Goal: Check status: Check status

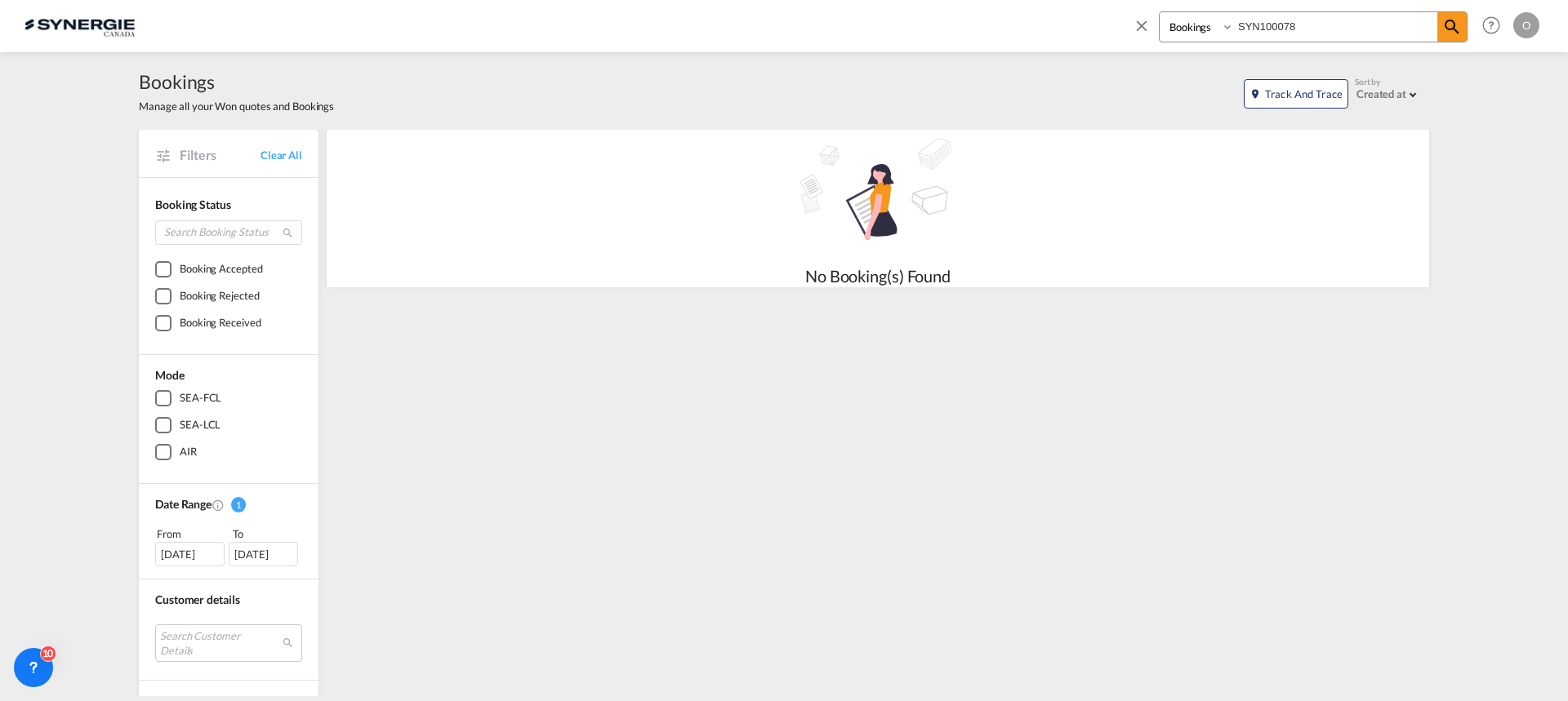
drag, startPoint x: 1330, startPoint y: 27, endPoint x: 1162, endPoint y: 34, distance: 168.1
click at [1162, 34] on div "Bookings Quotes Enquiries SYN100078" at bounding box center [1313, 27] width 309 height 31
paste input "C000014831"
type input "SYC000014831"
click at [1192, 32] on select "Bookings Quotes Enquiries" at bounding box center [1198, 27] width 77 height 29
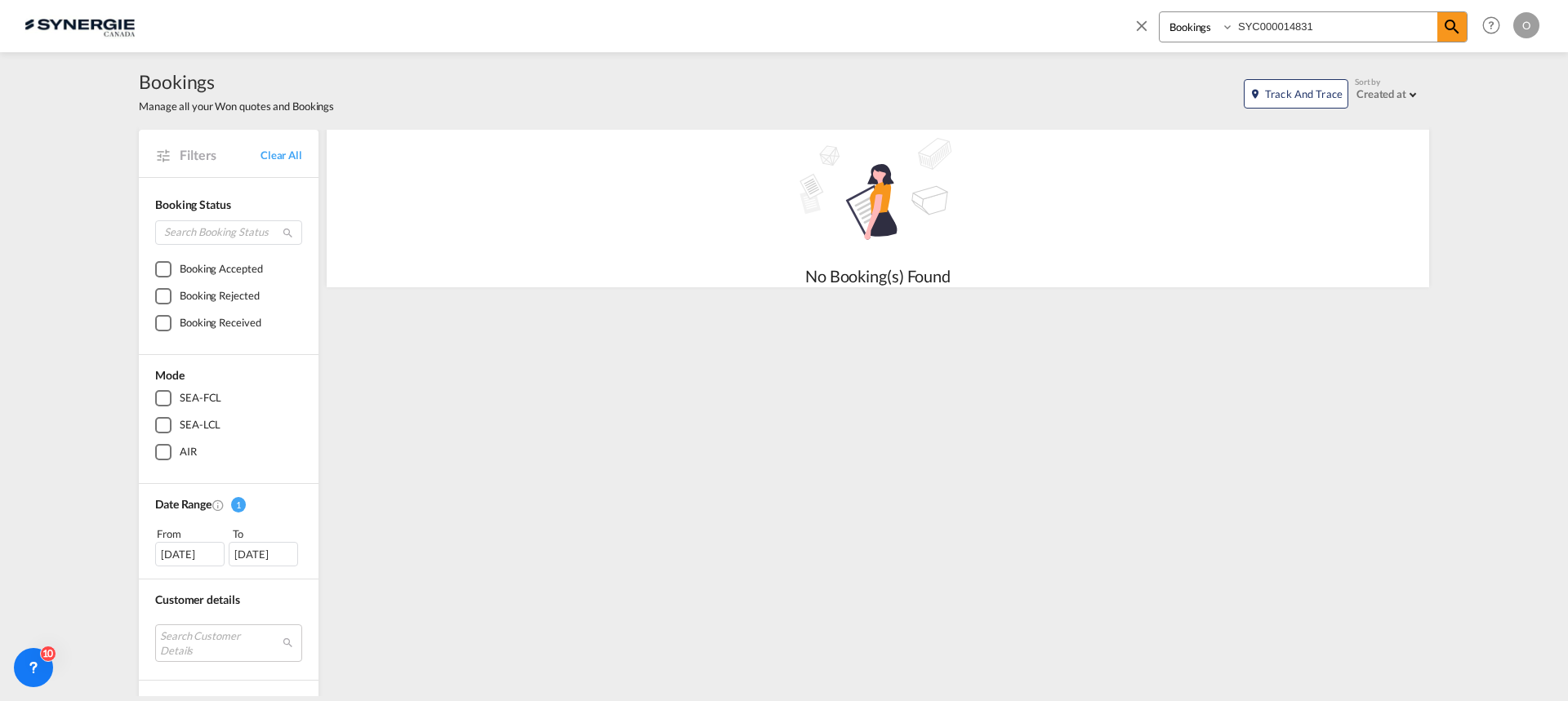
select select "Quotes"
click at [1160, 12] on select "Bookings Quotes Enquiries" at bounding box center [1198, 27] width 77 height 29
click at [1448, 26] on md-icon "icon-magnify" at bounding box center [1452, 27] width 19 height 19
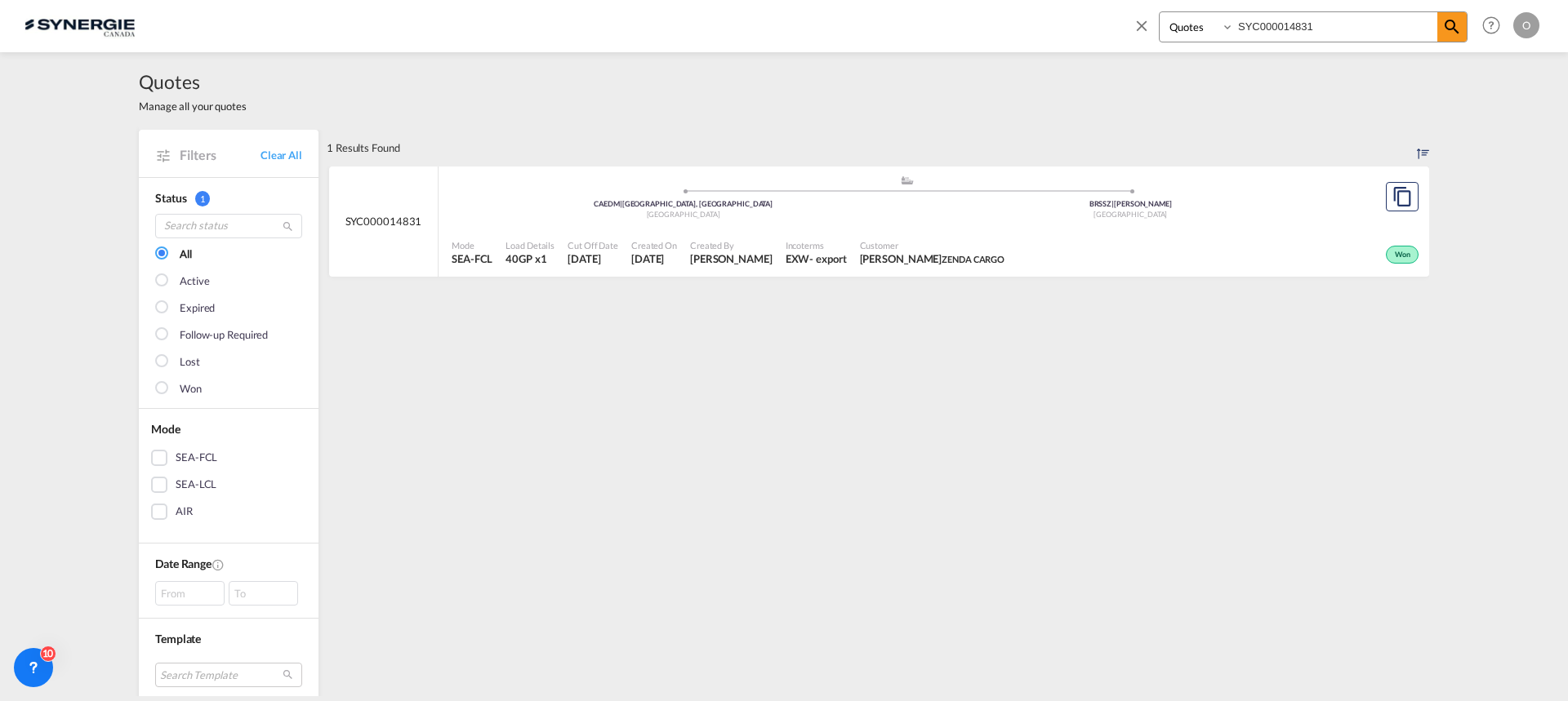
click at [821, 233] on div "Incoterms EXW - export" at bounding box center [816, 253] width 75 height 41
drag, startPoint x: 1333, startPoint y: 31, endPoint x: 1110, endPoint y: 45, distance: 223.4
click at [1110, 45] on div "Bookings Quotes Enquiries SYC000014831 Help Resources Product Release O My Prof…" at bounding box center [784, 25] width 1519 height 51
paste input "2997"
type input "SYC002997"
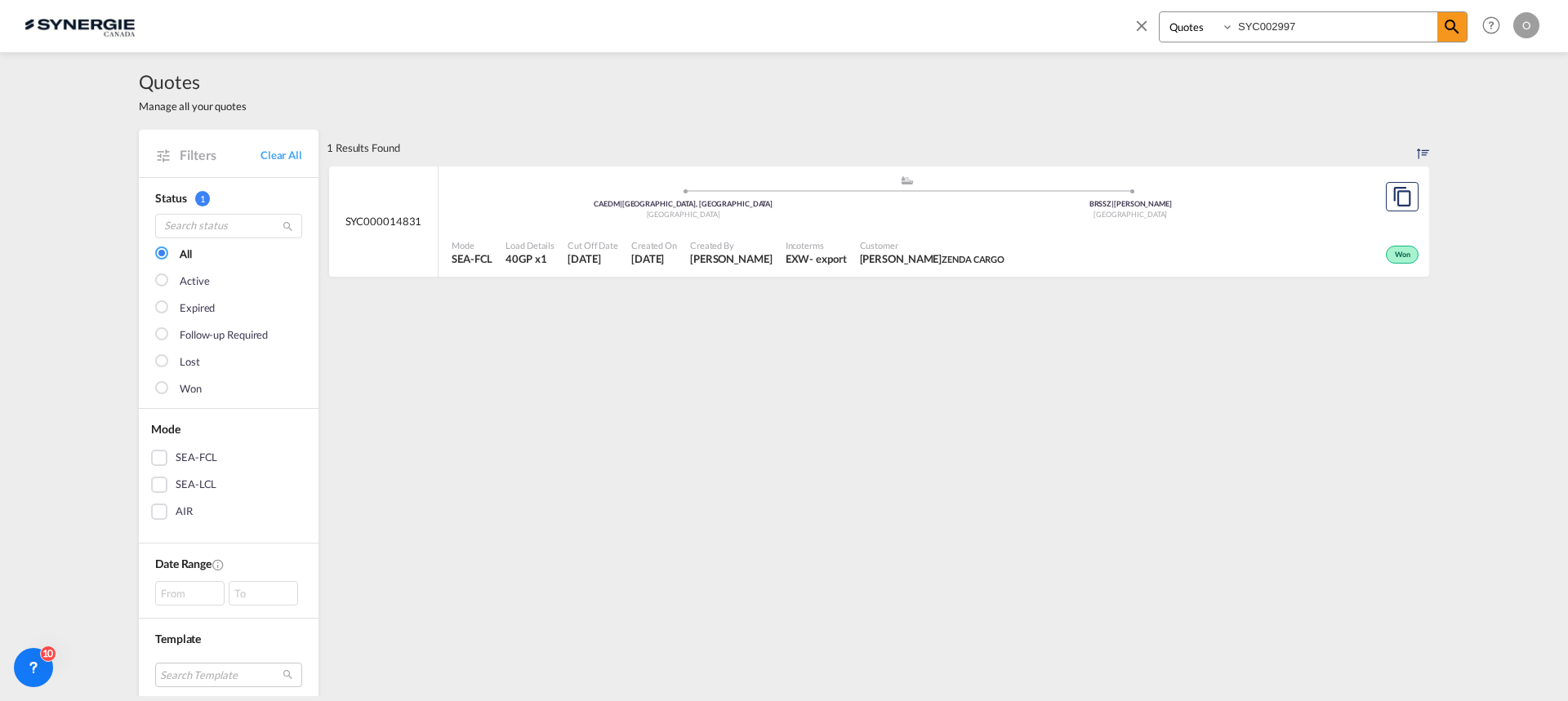
click at [1187, 32] on select "Bookings Quotes Enquiries" at bounding box center [1198, 27] width 77 height 29
select select "Shipments"
click at [1160, 12] on select "Bookings Quotes Enquiries" at bounding box center [1198, 27] width 77 height 29
click at [1436, 32] on input "SYC002997" at bounding box center [1336, 26] width 204 height 29
click at [1443, 32] on md-icon "icon-magnify" at bounding box center [1452, 27] width 19 height 19
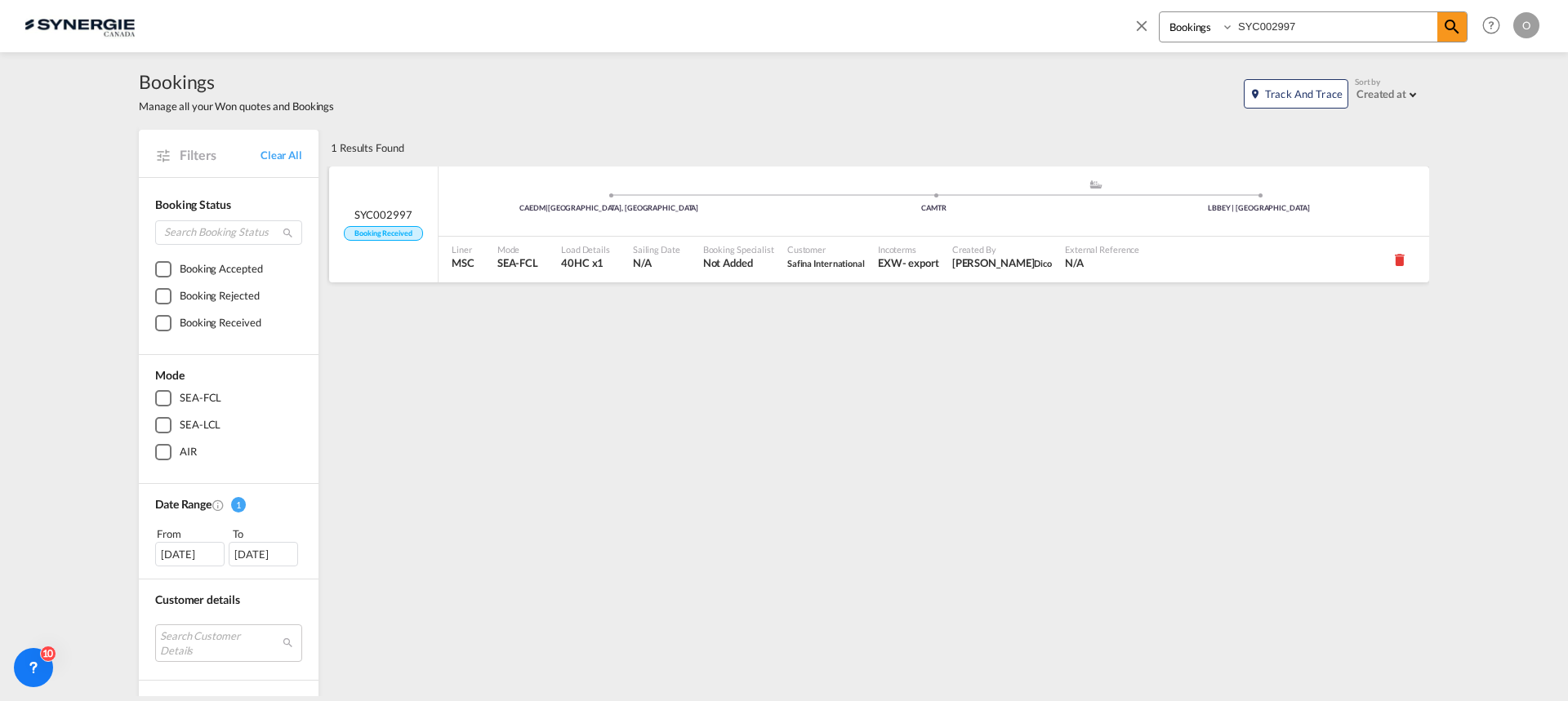
click at [717, 270] on span "Not Added" at bounding box center [738, 263] width 71 height 15
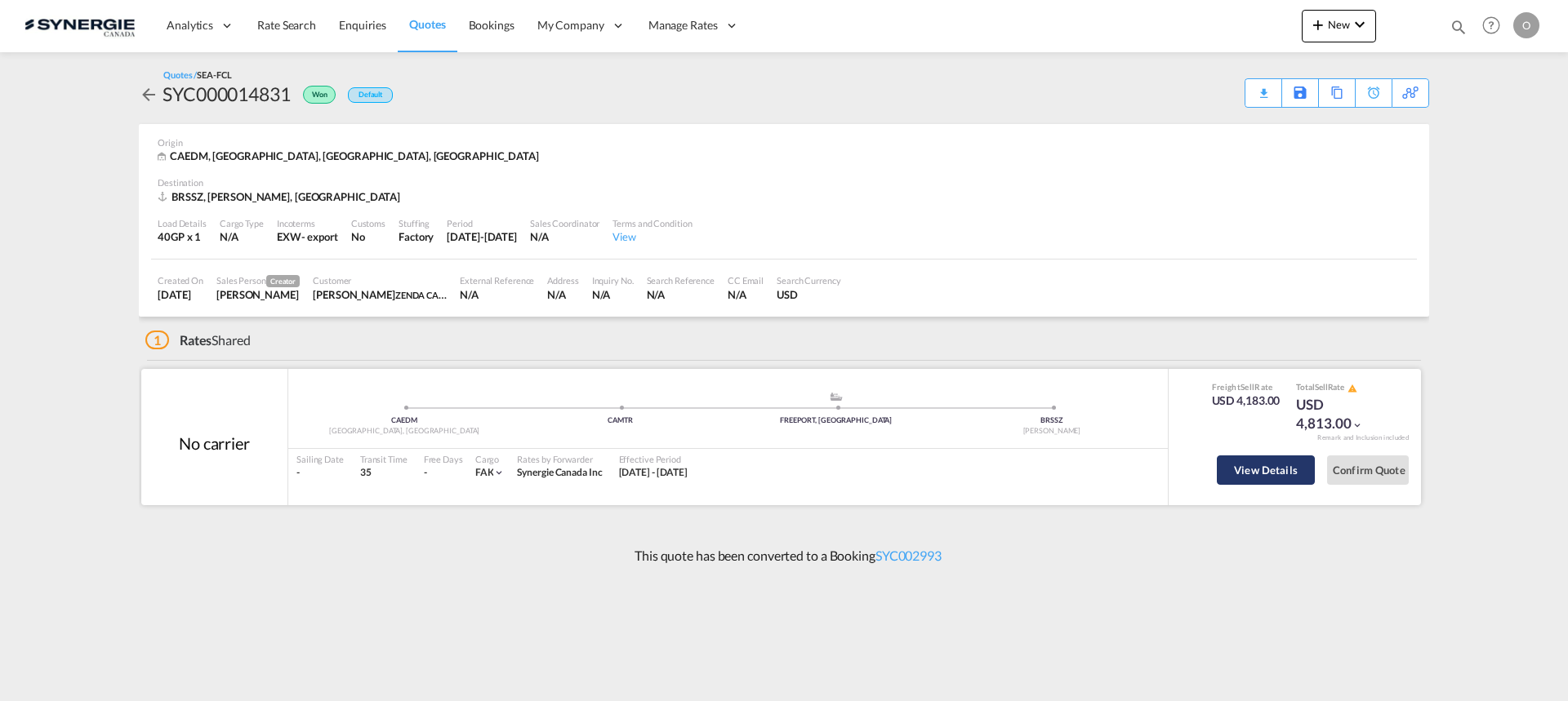
click at [1248, 469] on button "View Details" at bounding box center [1266, 470] width 98 height 29
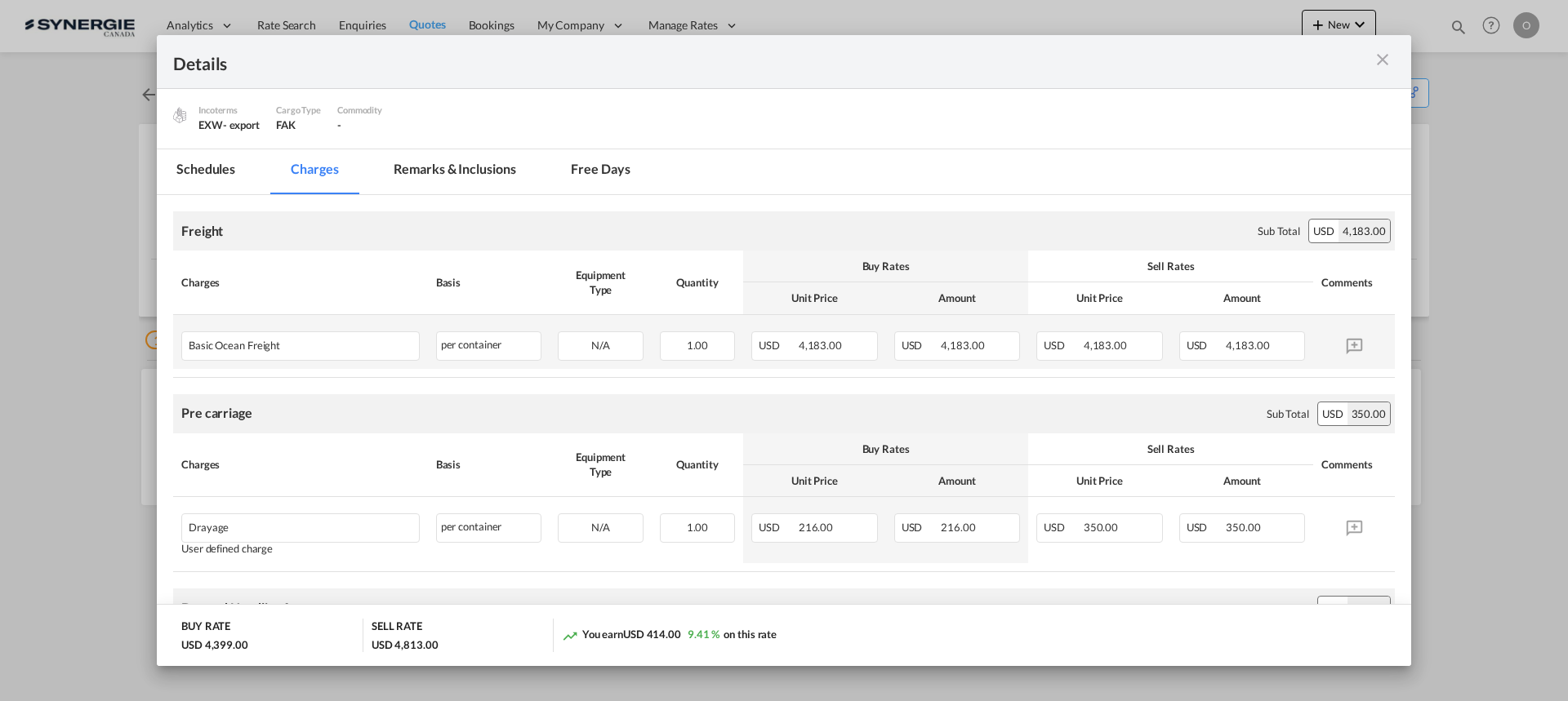
scroll to position [163, 0]
click at [442, 165] on md-tab-item "Remarks & Inclusions" at bounding box center [454, 169] width 161 height 45
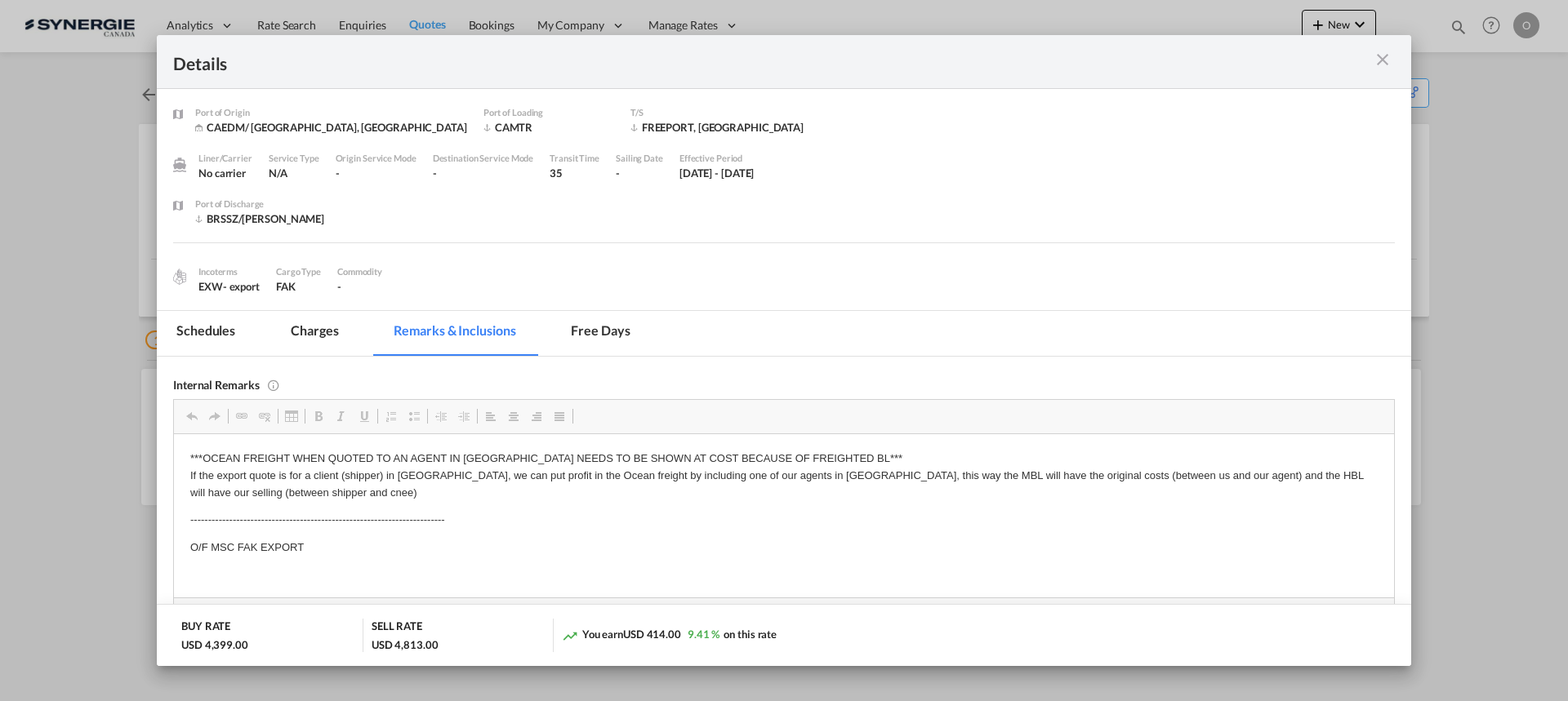
scroll to position [31, 0]
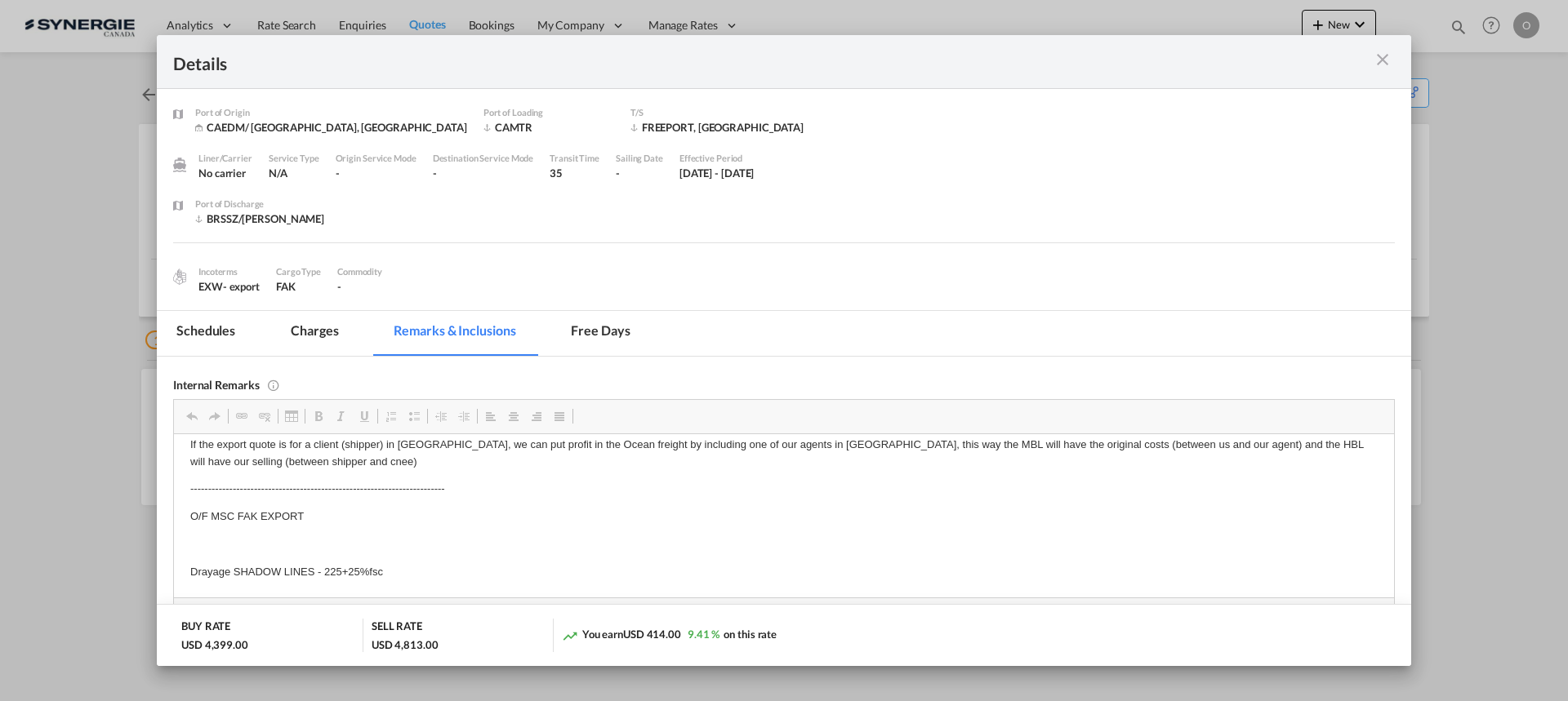
click at [1395, 54] on div "Details" at bounding box center [784, 62] width 1255 height 53
click at [1387, 59] on md-icon "icon-close m-3 fg-AAA8AD cursor" at bounding box center [1383, 59] width 19 height 19
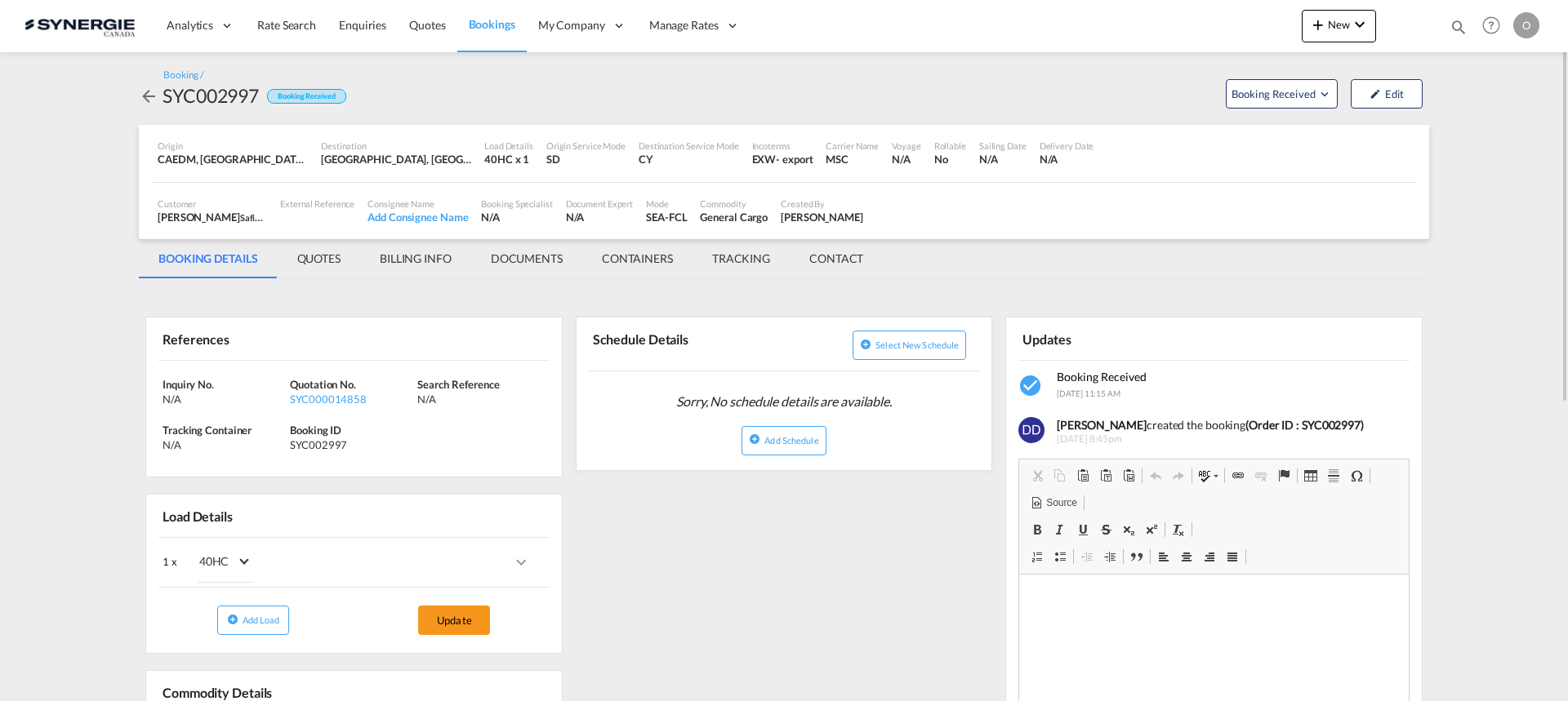
click at [324, 255] on md-tab-item "QUOTES" at bounding box center [318, 259] width 82 height 40
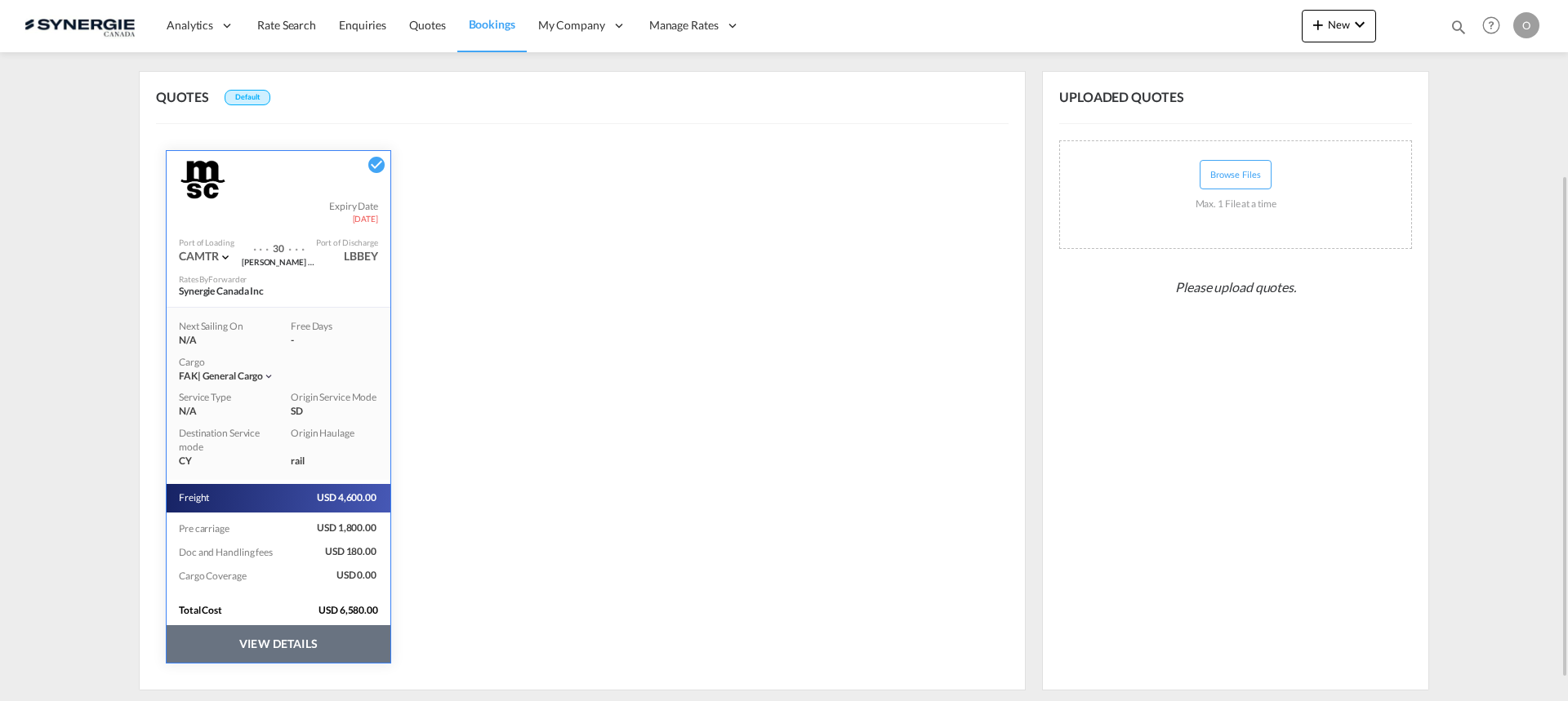
scroll to position [275, 0]
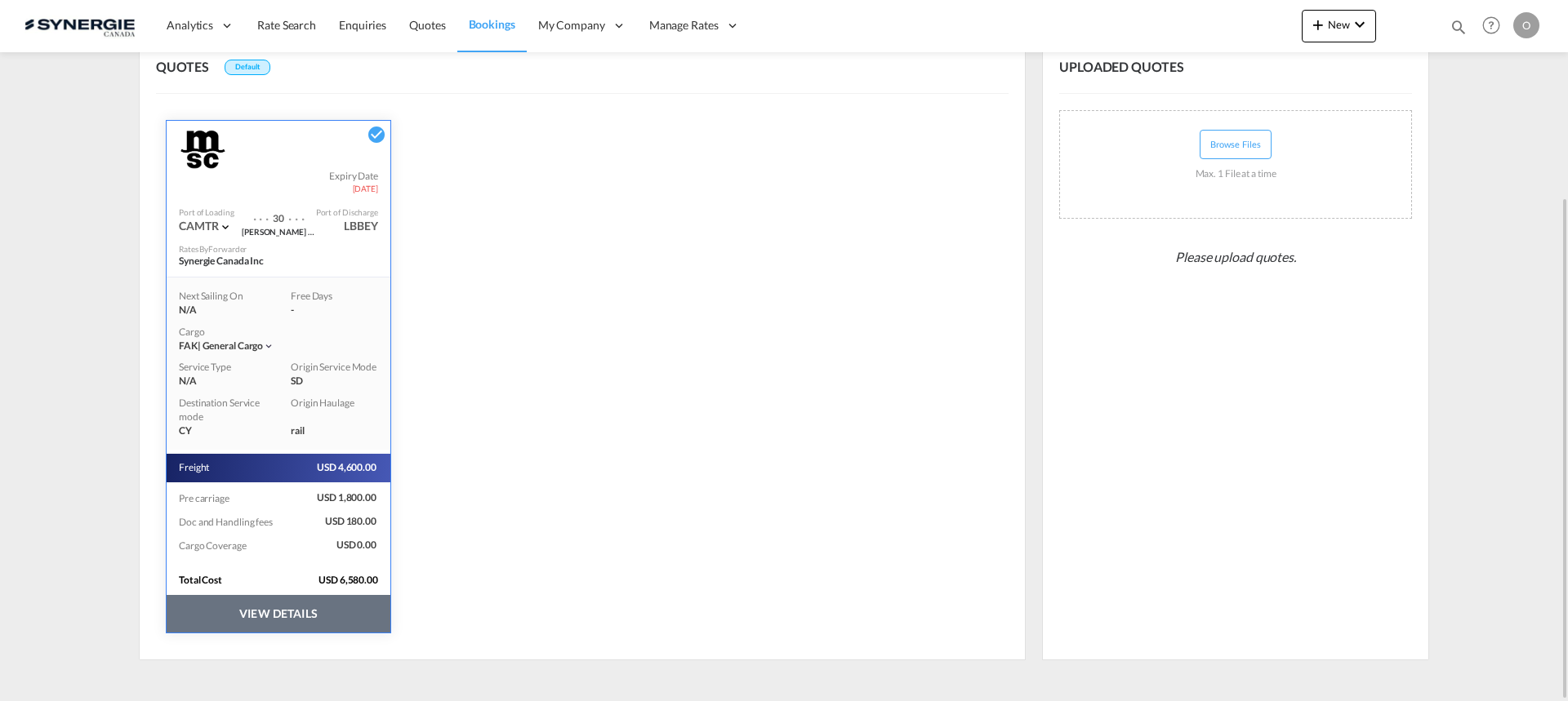
click at [327, 610] on button "VIEW DETAILS" at bounding box center [278, 613] width 224 height 38
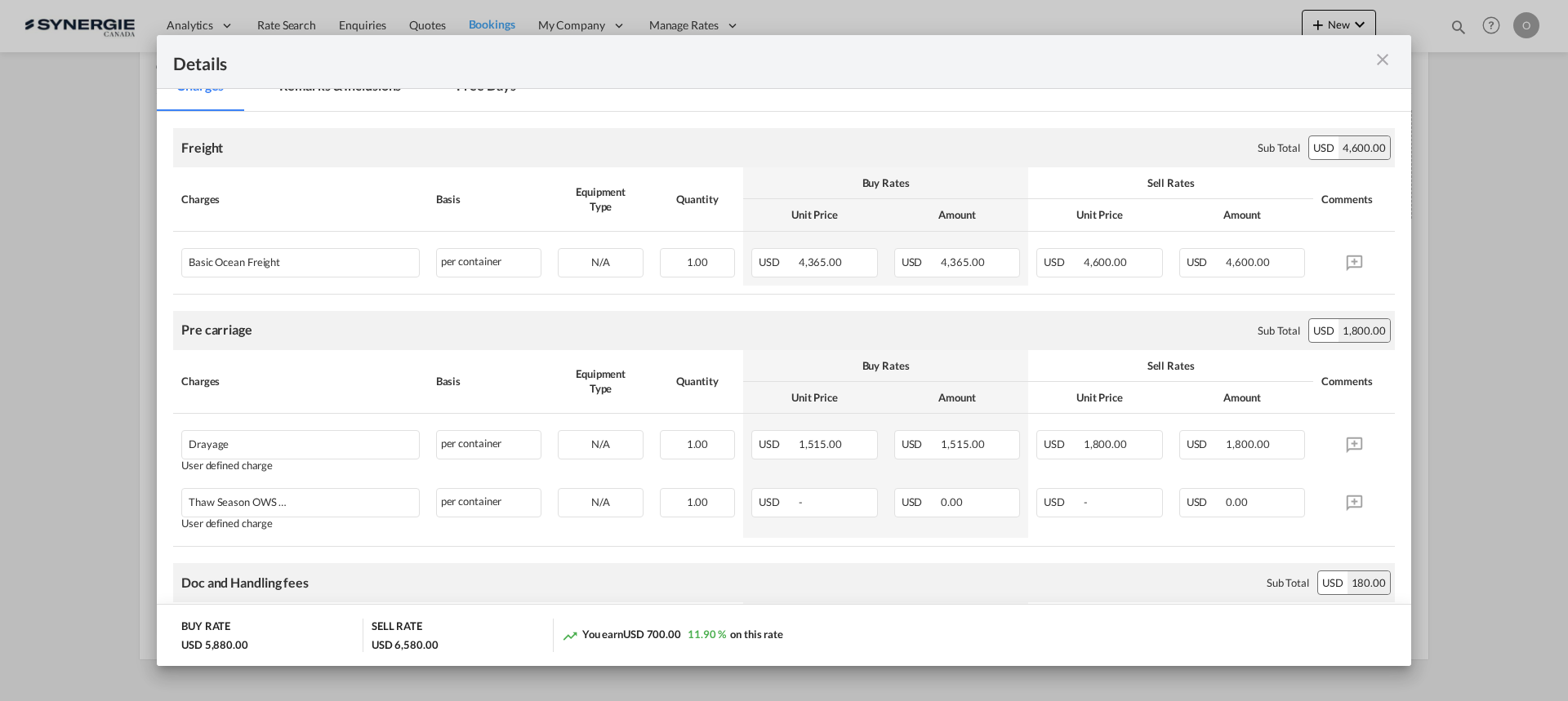
scroll to position [0, 0]
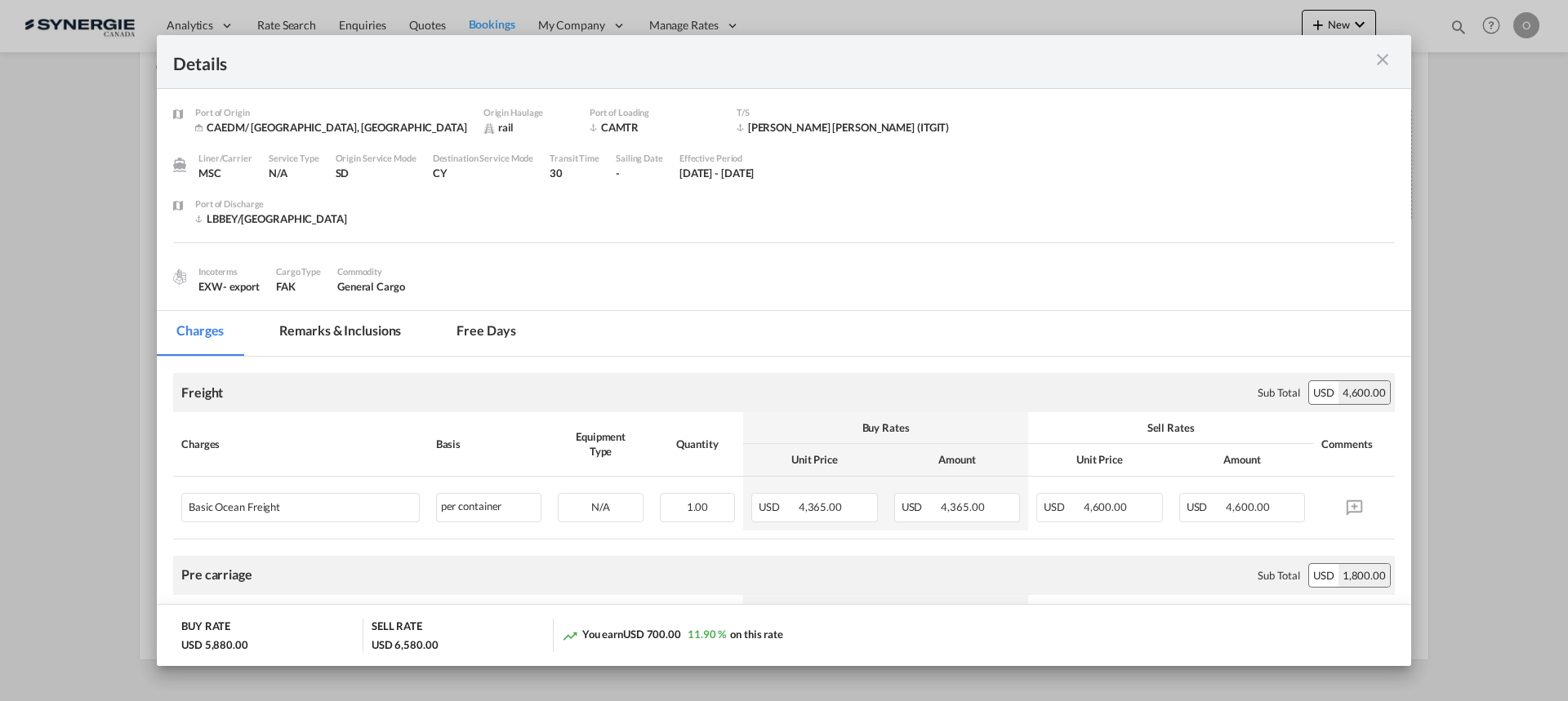
click at [347, 341] on md-tab-item "Remarks & Inclusions" at bounding box center [340, 333] width 161 height 45
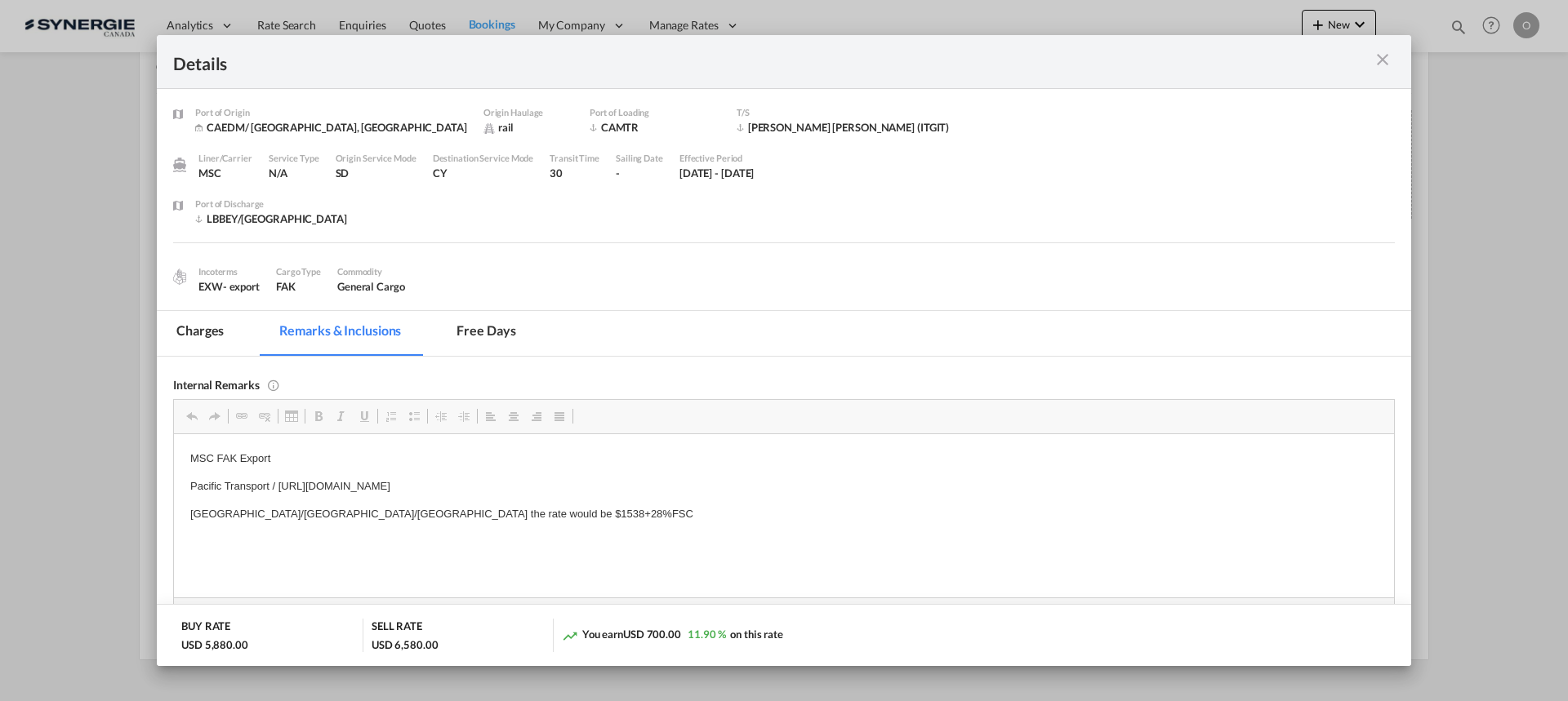
click at [1382, 55] on md-icon "icon-close m-3 fg-AAA8AD cursor" at bounding box center [1383, 59] width 19 height 19
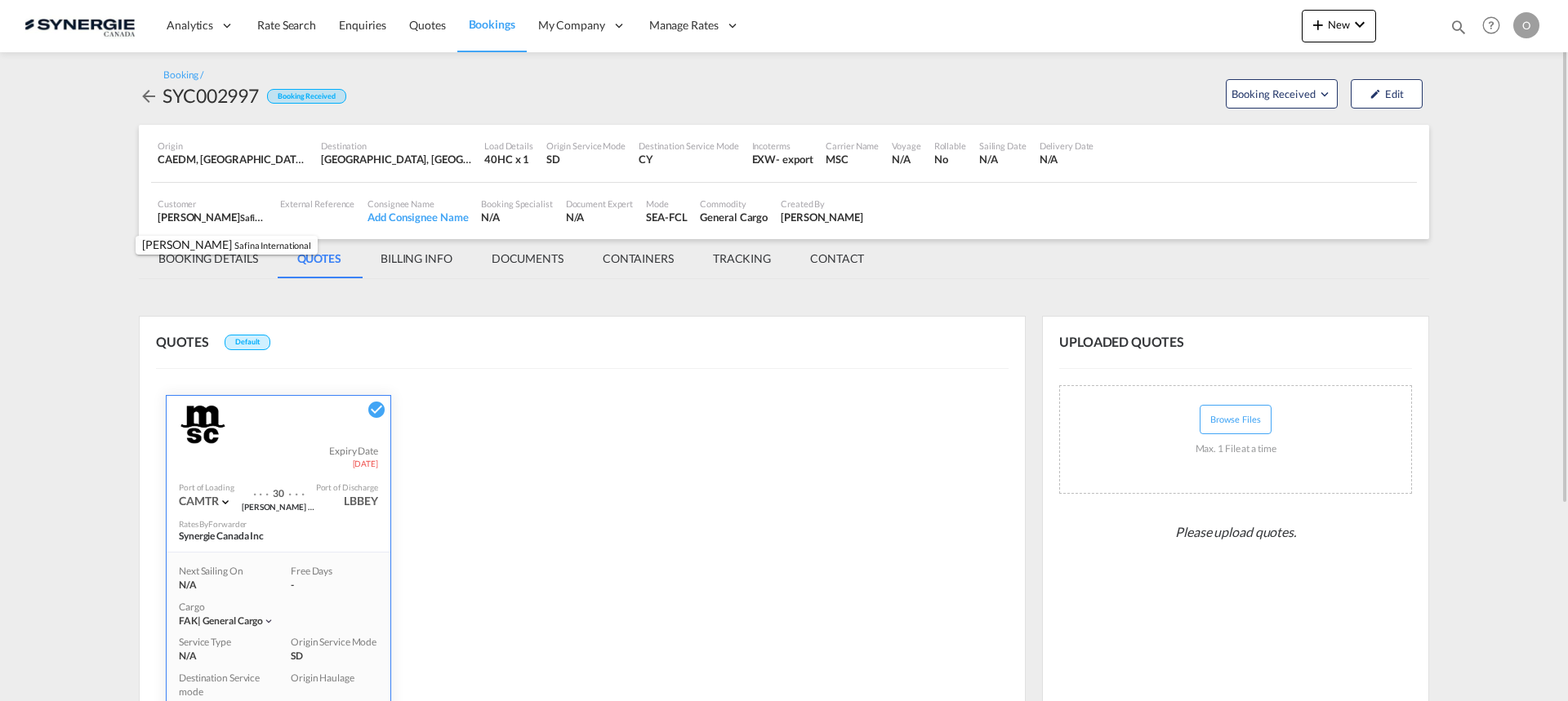
click at [211, 216] on div "Elias Abi-Akl Safina International , +-1 more" at bounding box center [212, 217] width 110 height 15
click at [919, 432] on div "QUOTES Default MSC Expiry Date 30 Sep 2025 Port of Loading CAMTR . . . 30 . . .…" at bounding box center [583, 625] width 887 height 620
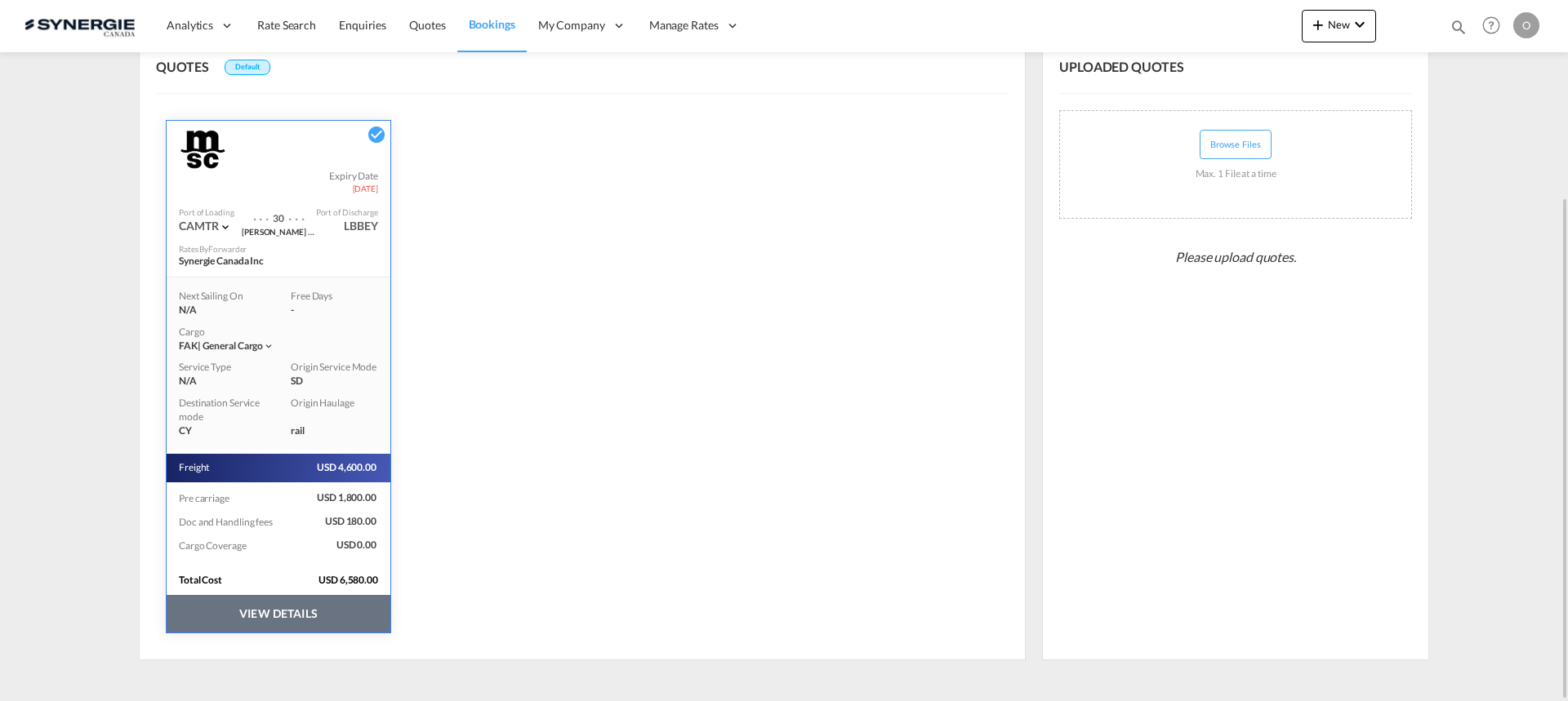
click at [300, 599] on button "VIEW DETAILS" at bounding box center [278, 613] width 224 height 38
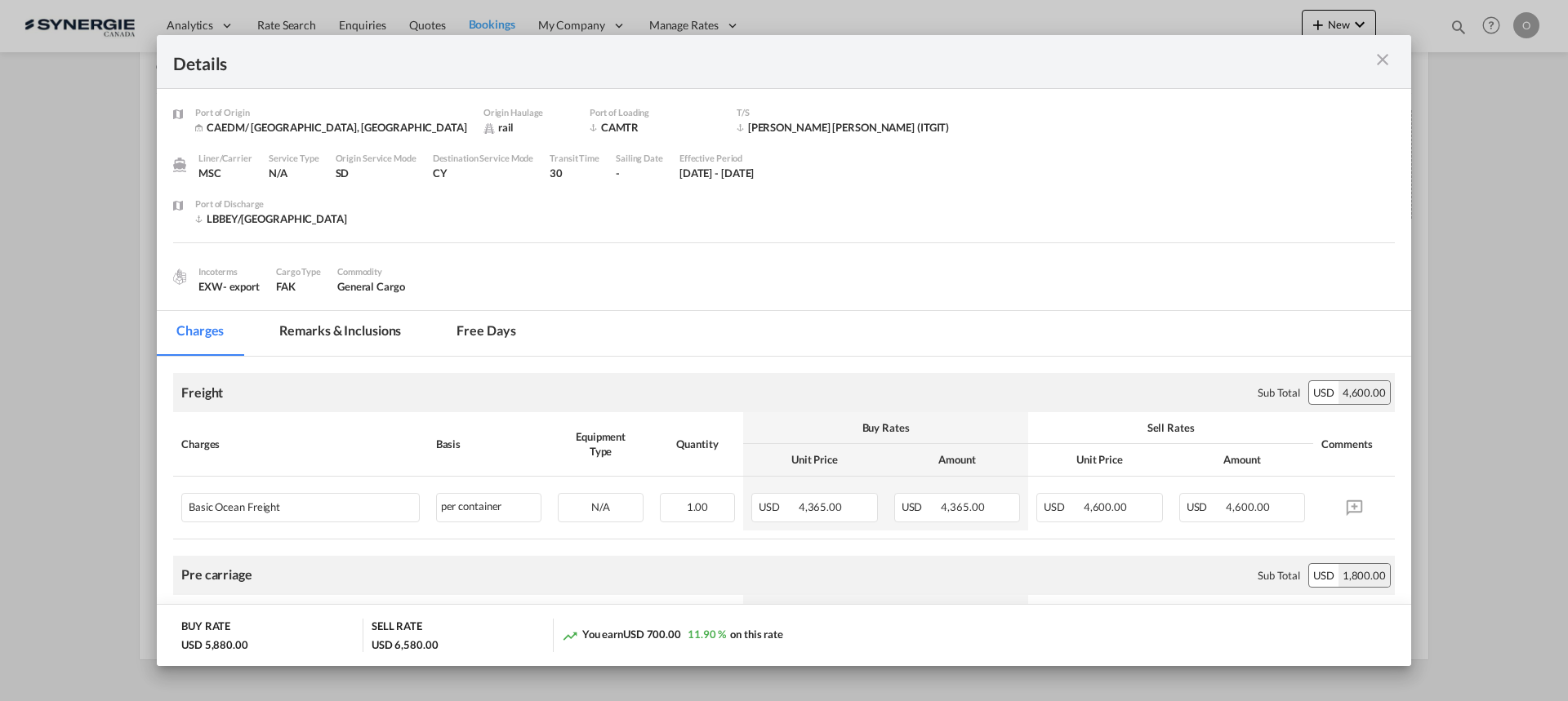
click at [1382, 57] on md-icon "icon-close m-3 fg-AAA8AD cursor" at bounding box center [1383, 59] width 19 height 19
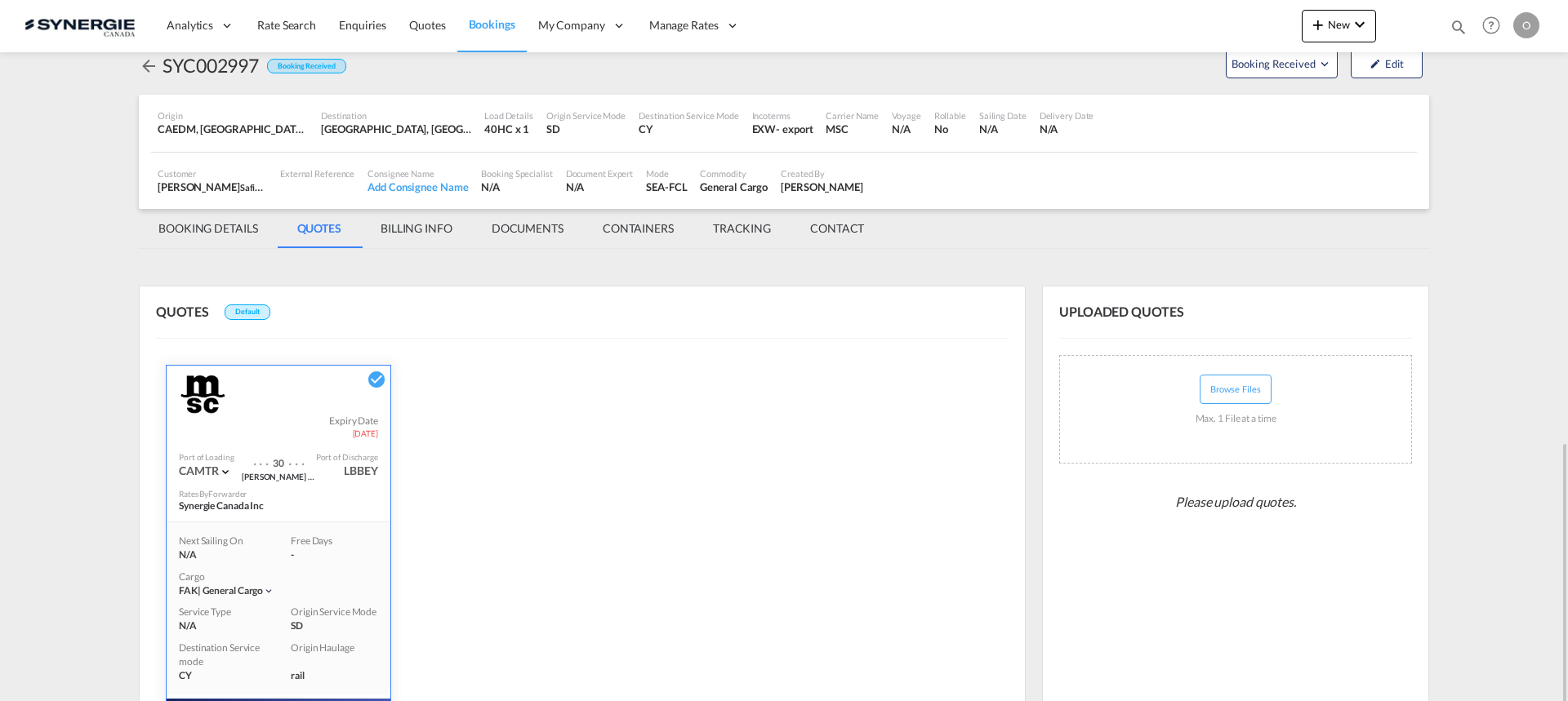
scroll to position [0, 0]
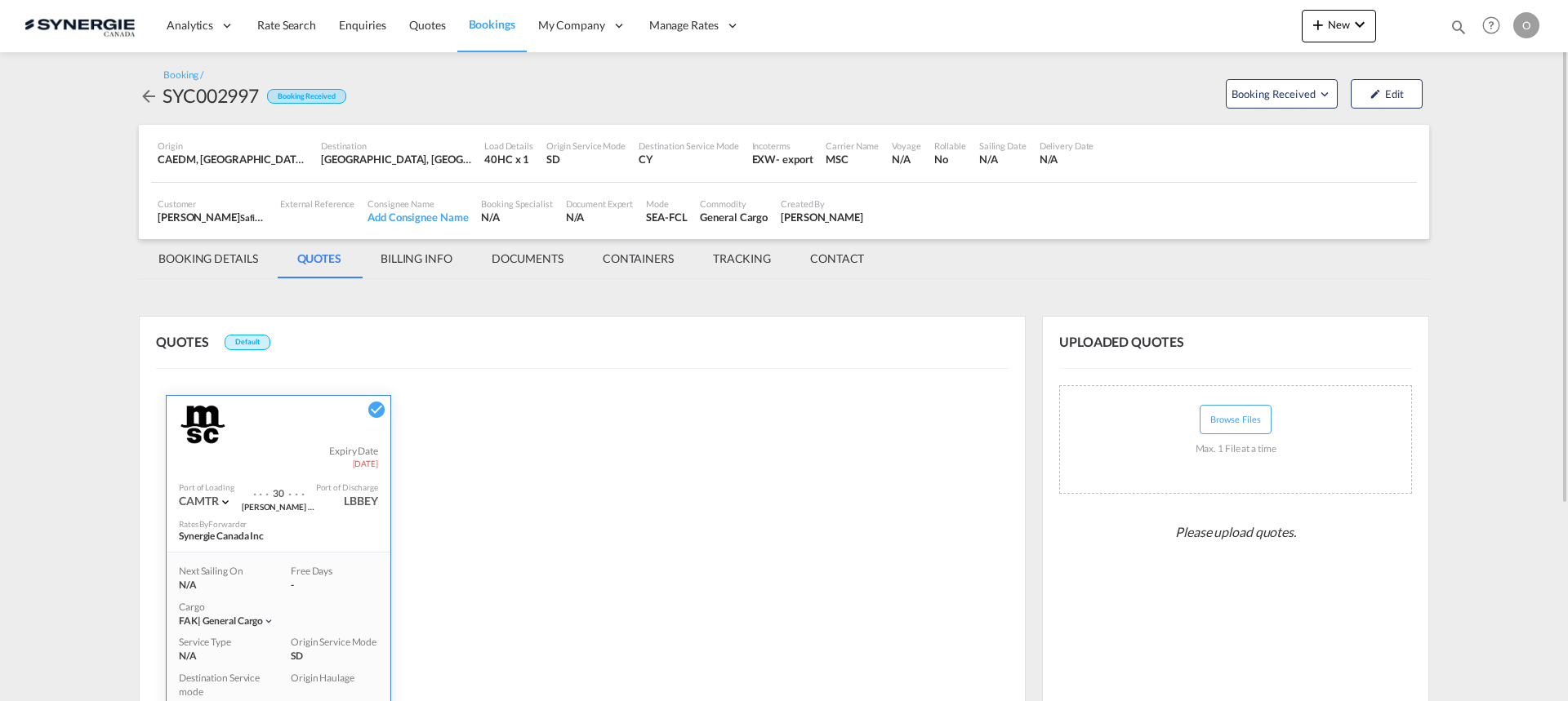
click at [926, 426] on div "QUOTES Default MSC Expiry Date 30 Sep 2025 Port of Loading CAMTR . . . 30 . . .…" at bounding box center [583, 625] width 887 height 620
drag, startPoint x: 262, startPoint y: 96, endPoint x: 163, endPoint y: 99, distance: 99.0
click at [163, 99] on div "SYC002997 Booking Received" at bounding box center [242, 95] width 207 height 26
copy div "SYC002997"
